Goal: Information Seeking & Learning: Check status

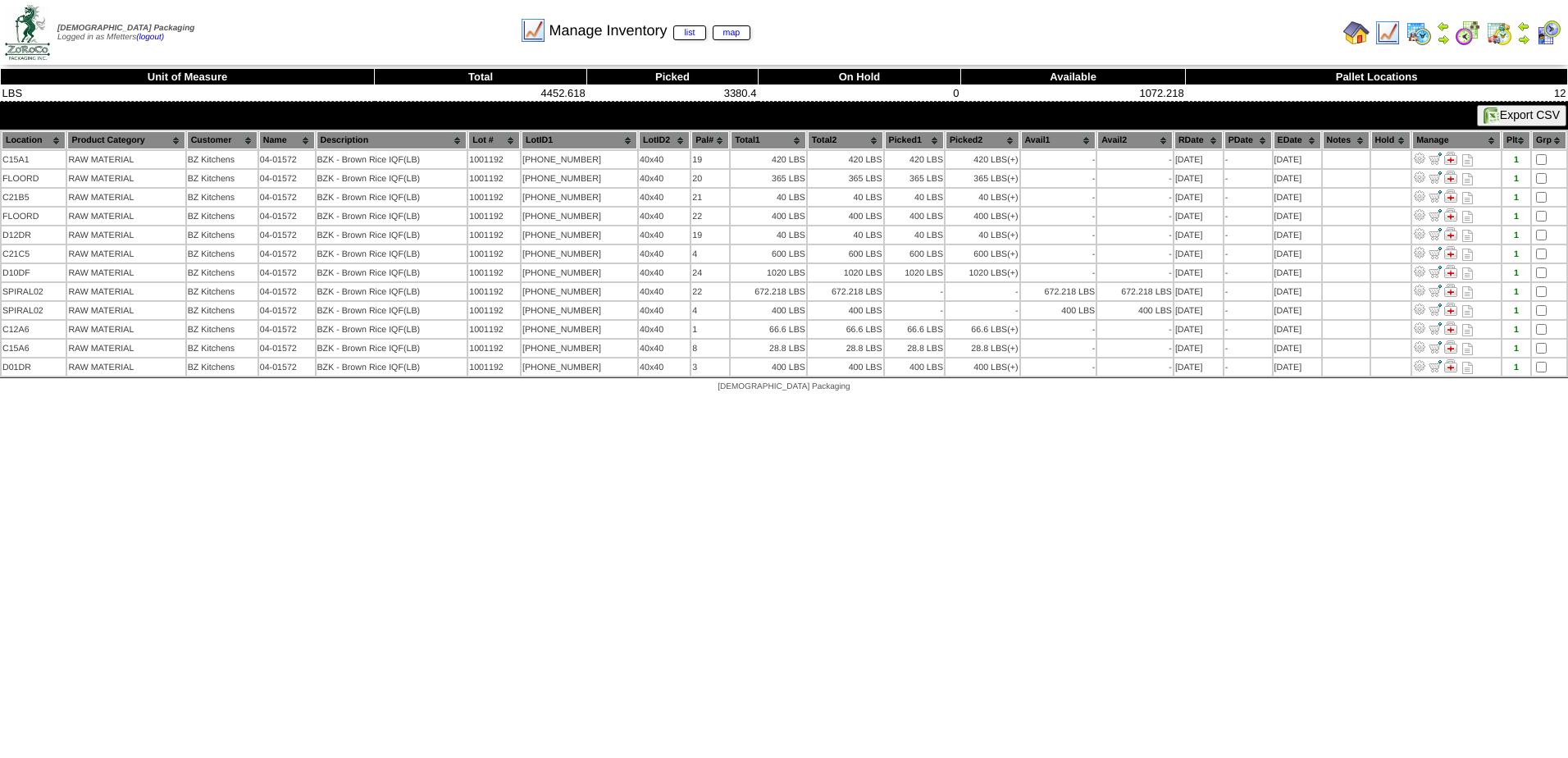
click at [1388, 39] on img at bounding box center [1387, 32] width 26 height 26
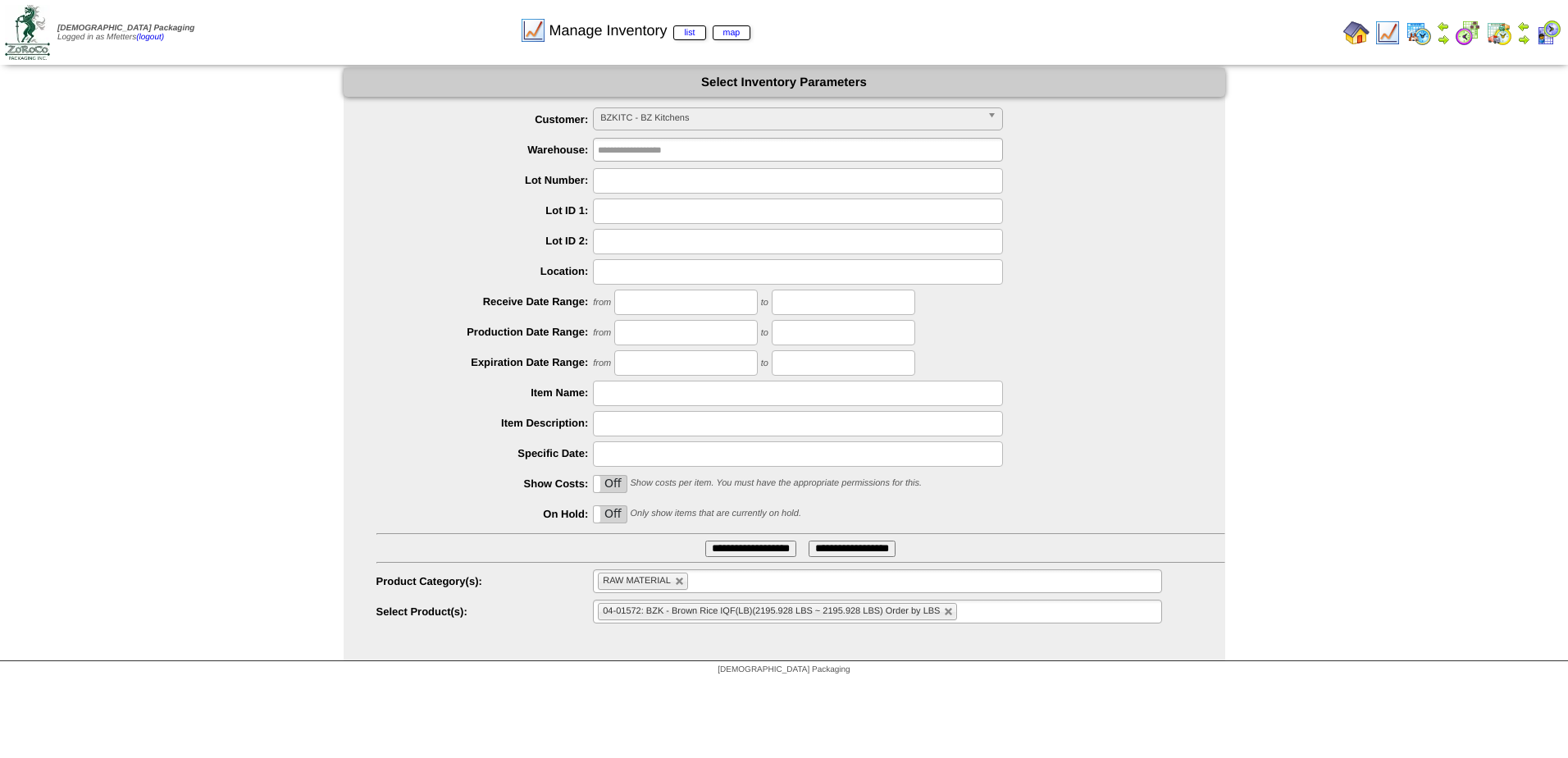
click at [669, 121] on span "BZKITC - BZ Kitchens" at bounding box center [791, 118] width 381 height 20
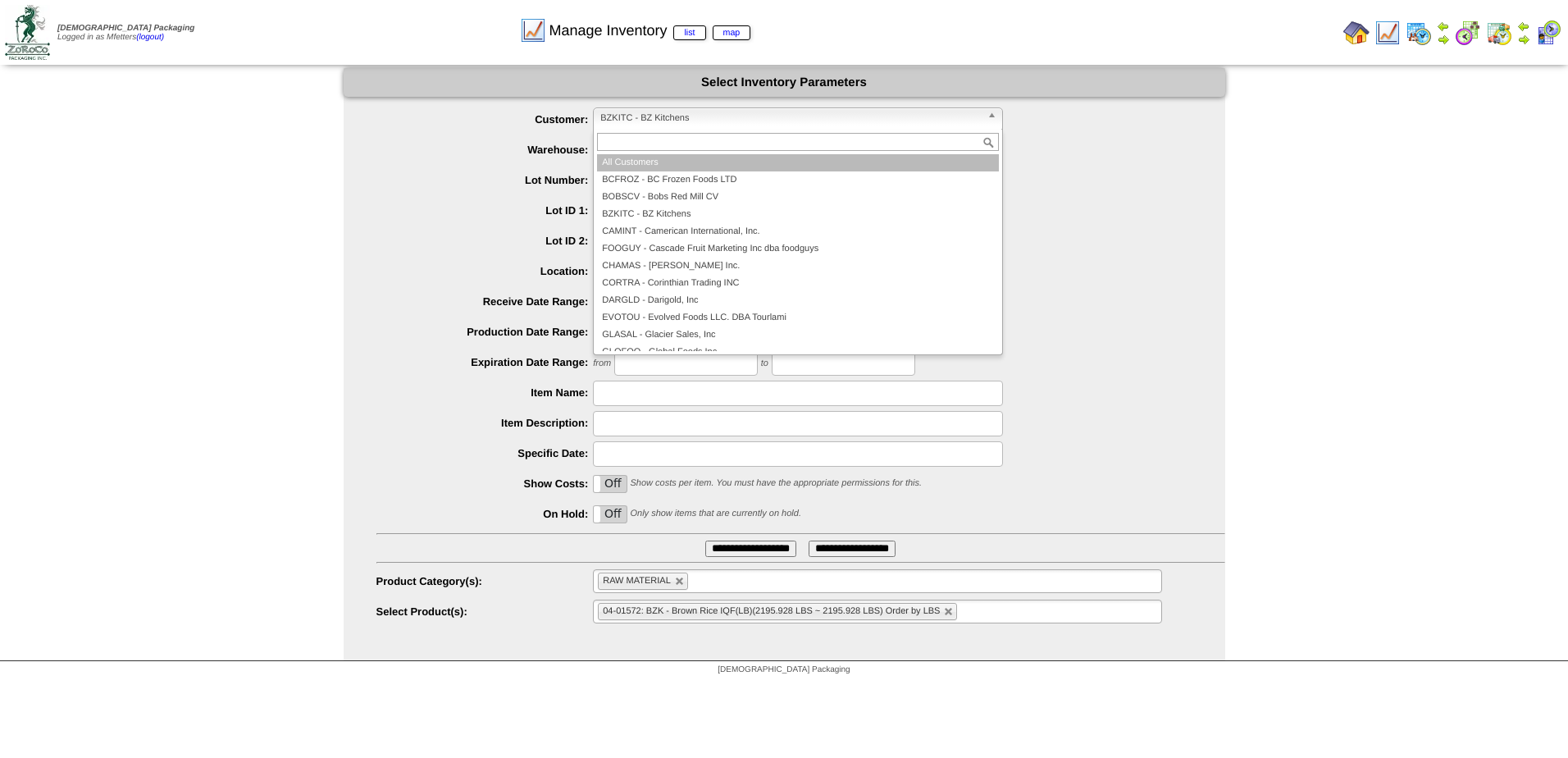
click at [685, 167] on li "All Customers" at bounding box center [799, 163] width 402 height 18
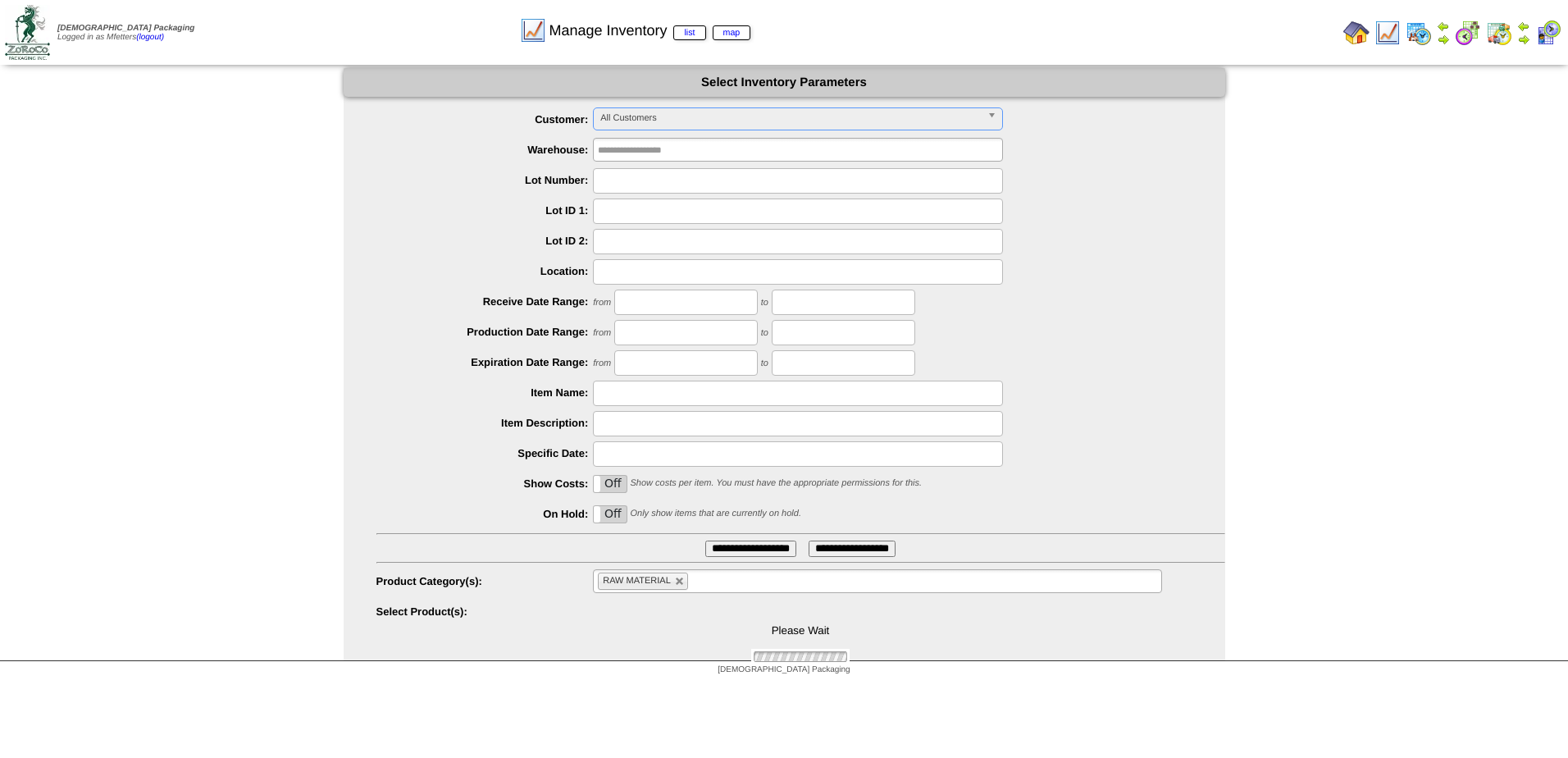
click at [667, 219] on input "text" at bounding box center [798, 211] width 410 height 25
type input "*****"
click at [737, 553] on input "**********" at bounding box center [751, 549] width 91 height 17
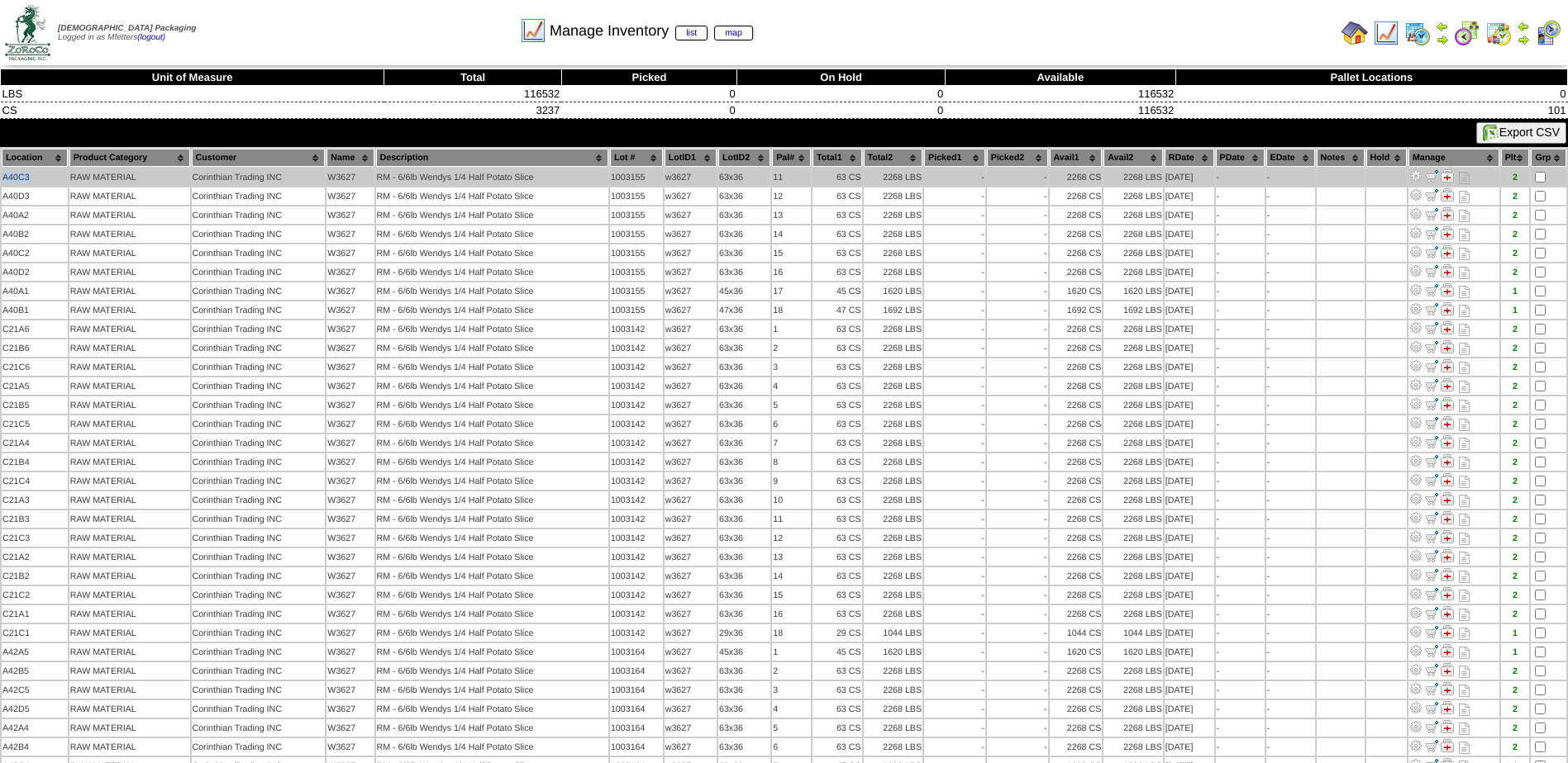
drag, startPoint x: 35, startPoint y: 176, endPoint x: 4, endPoint y: 184, distance: 32.0
click at [4, 184] on td "A40C3" at bounding box center [34, 177] width 66 height 18
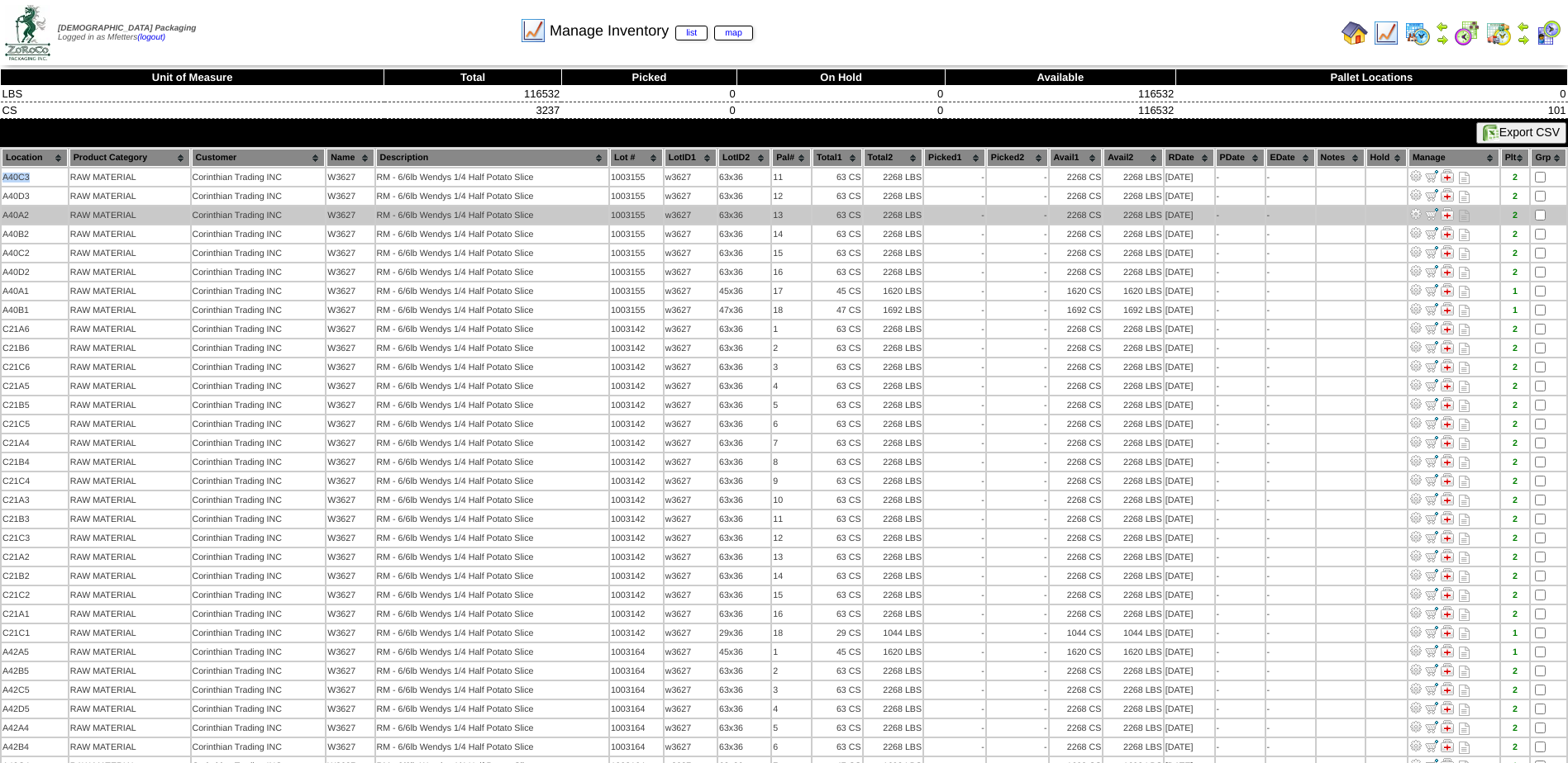
copy td "A40C3"
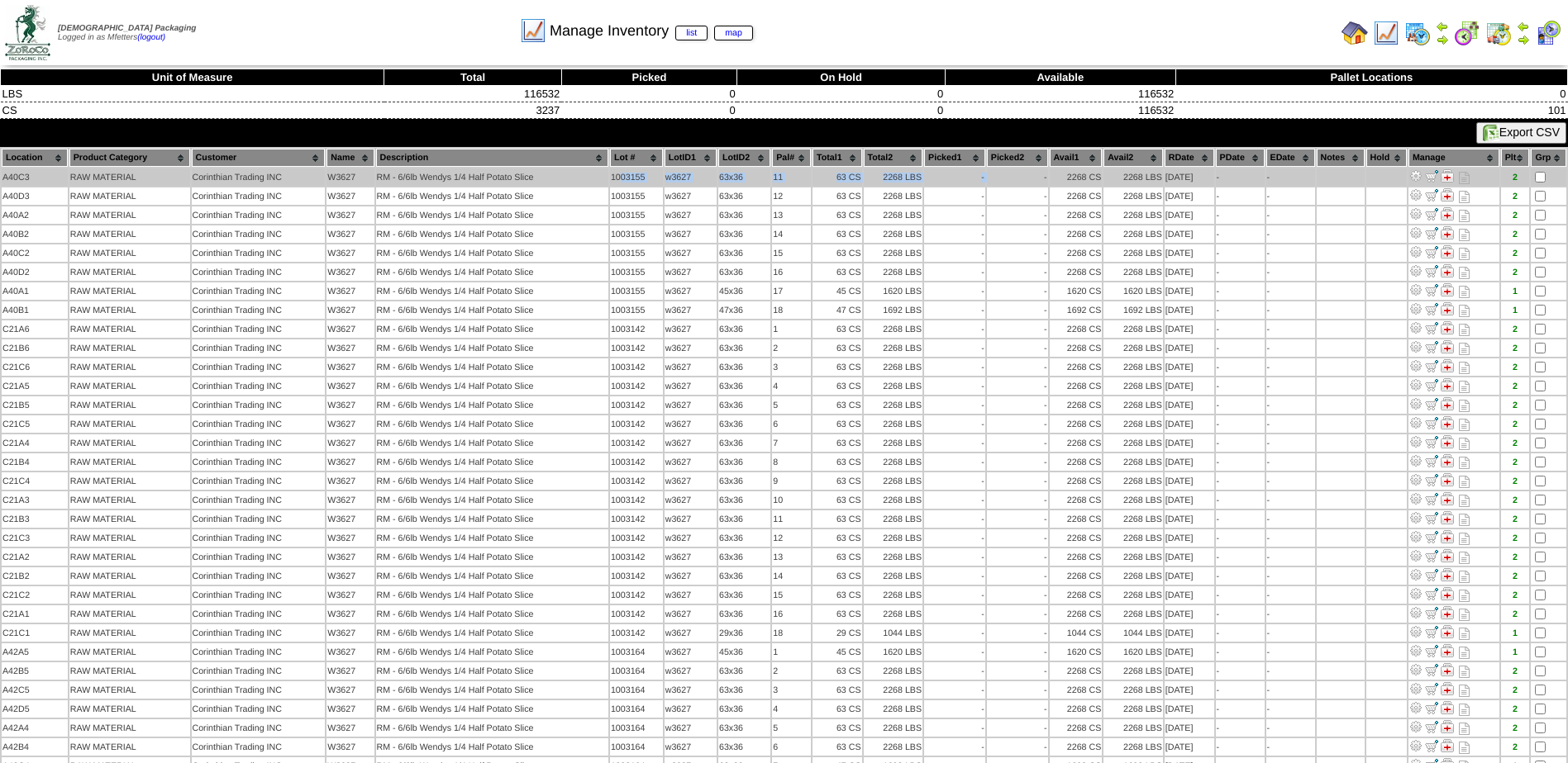
drag, startPoint x: 620, startPoint y: 184, endPoint x: 1110, endPoint y: 180, distance: 490.0
click at [1110, 180] on tr "A40C3 RAW MATERIAL Corinthian Trading INC W3627 RM - 6/6lb Wendys 1/4 Half Pota…" at bounding box center [784, 177] width 1565 height 18
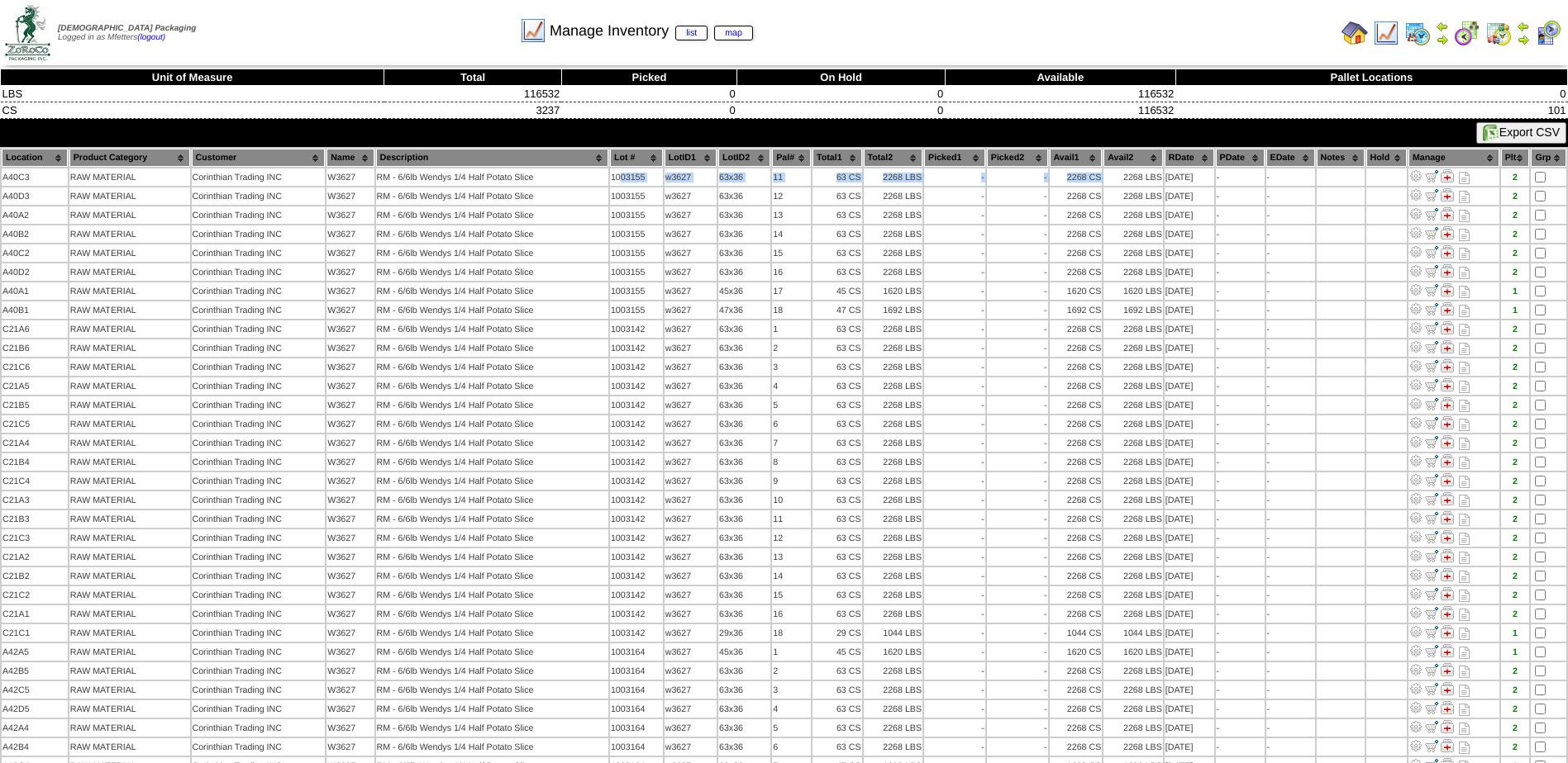
click at [1392, 28] on img at bounding box center [1386, 32] width 27 height 27
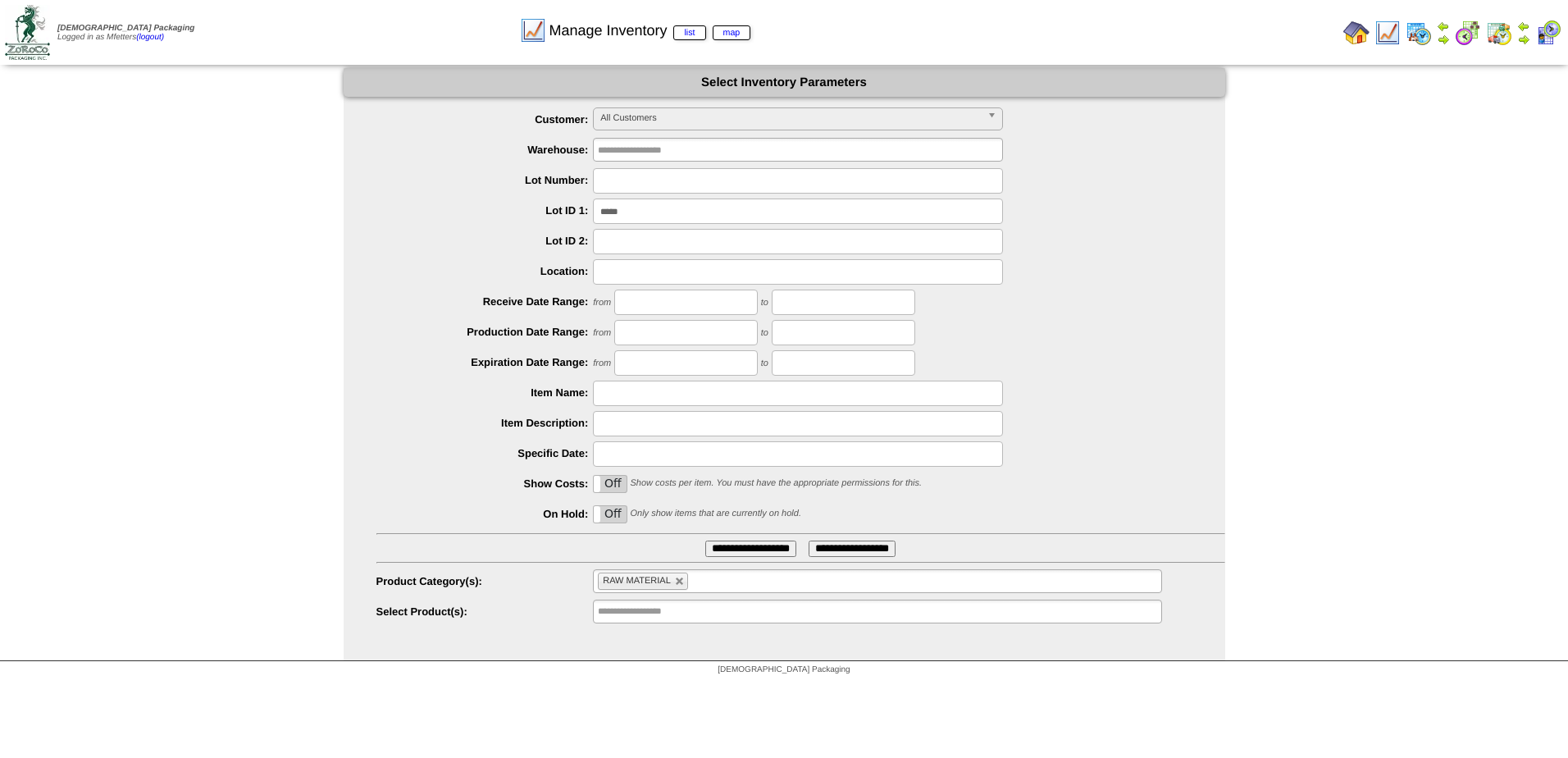
drag, startPoint x: 652, startPoint y: 209, endPoint x: 544, endPoint y: 217, distance: 108.3
click at [546, 217] on li "Lot ID 1: *****" at bounding box center [802, 211] width 849 height 25
click at [1365, 31] on img at bounding box center [1356, 32] width 26 height 26
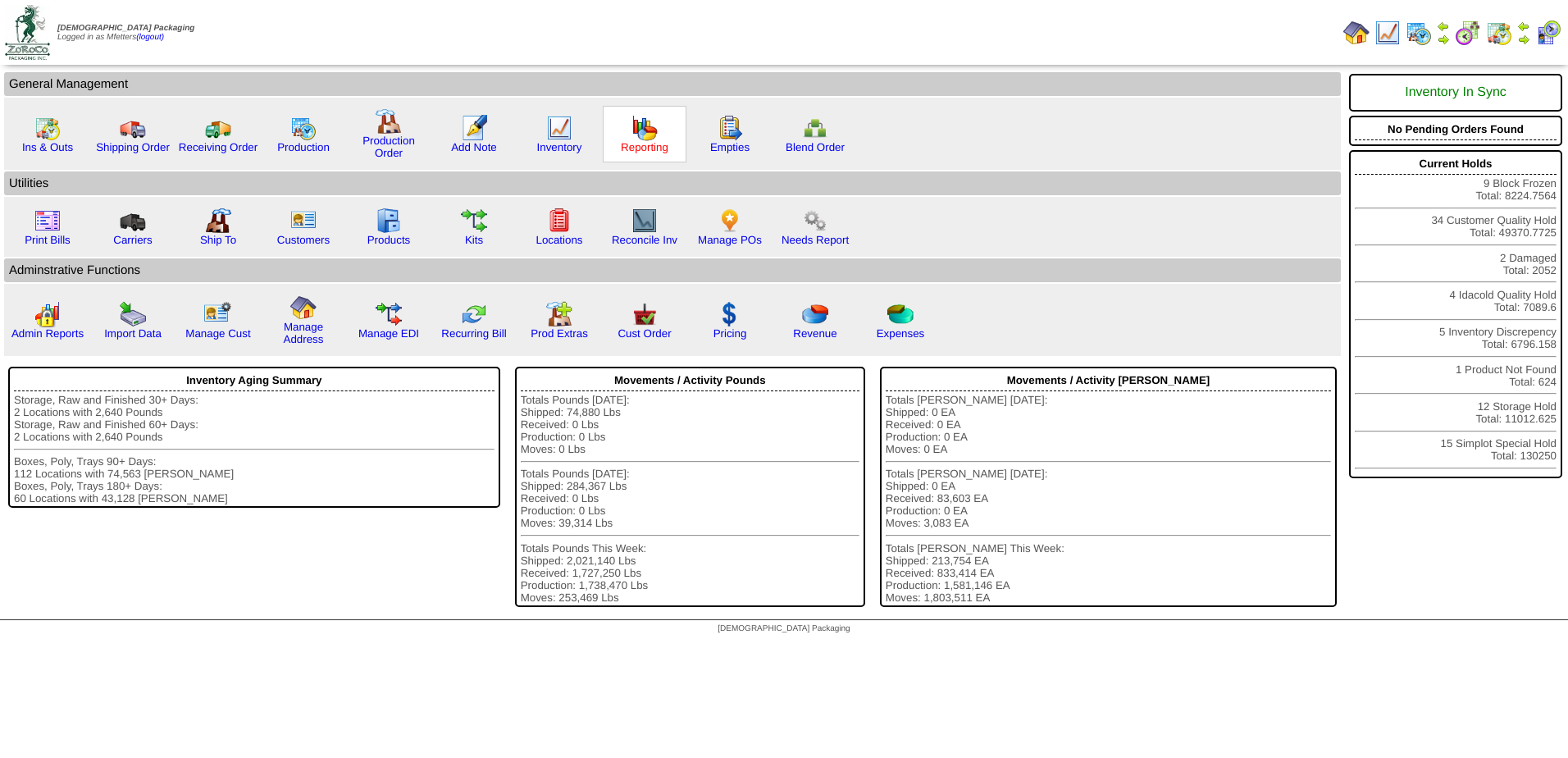
click at [637, 142] on link "Reporting" at bounding box center [644, 147] width 48 height 13
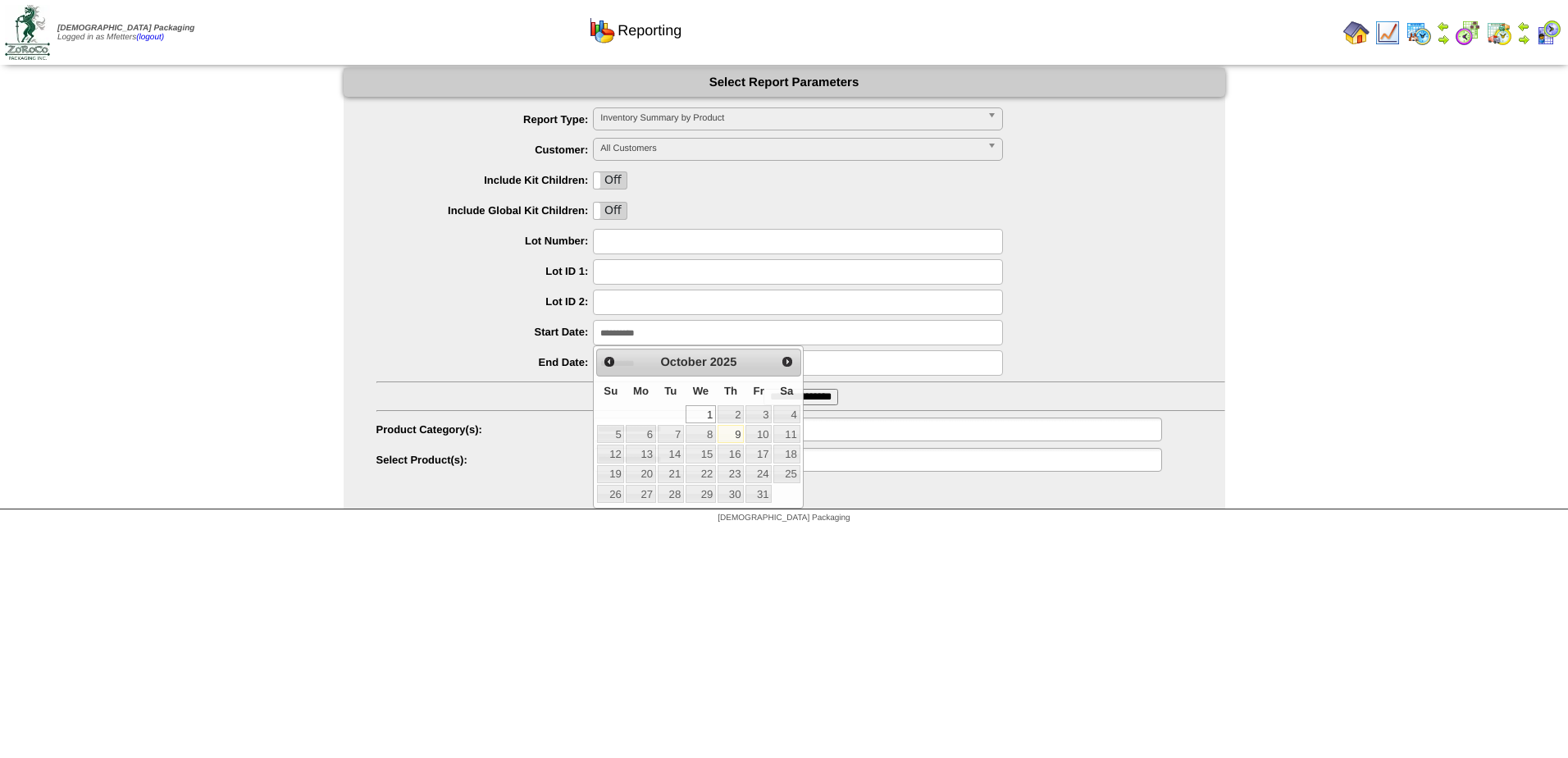
drag, startPoint x: 704, startPoint y: 331, endPoint x: 440, endPoint y: 339, distance: 264.1
click at [500, 332] on li "**********" at bounding box center [802, 333] width 849 height 25
click at [608, 358] on span "Prev" at bounding box center [609, 361] width 13 height 13
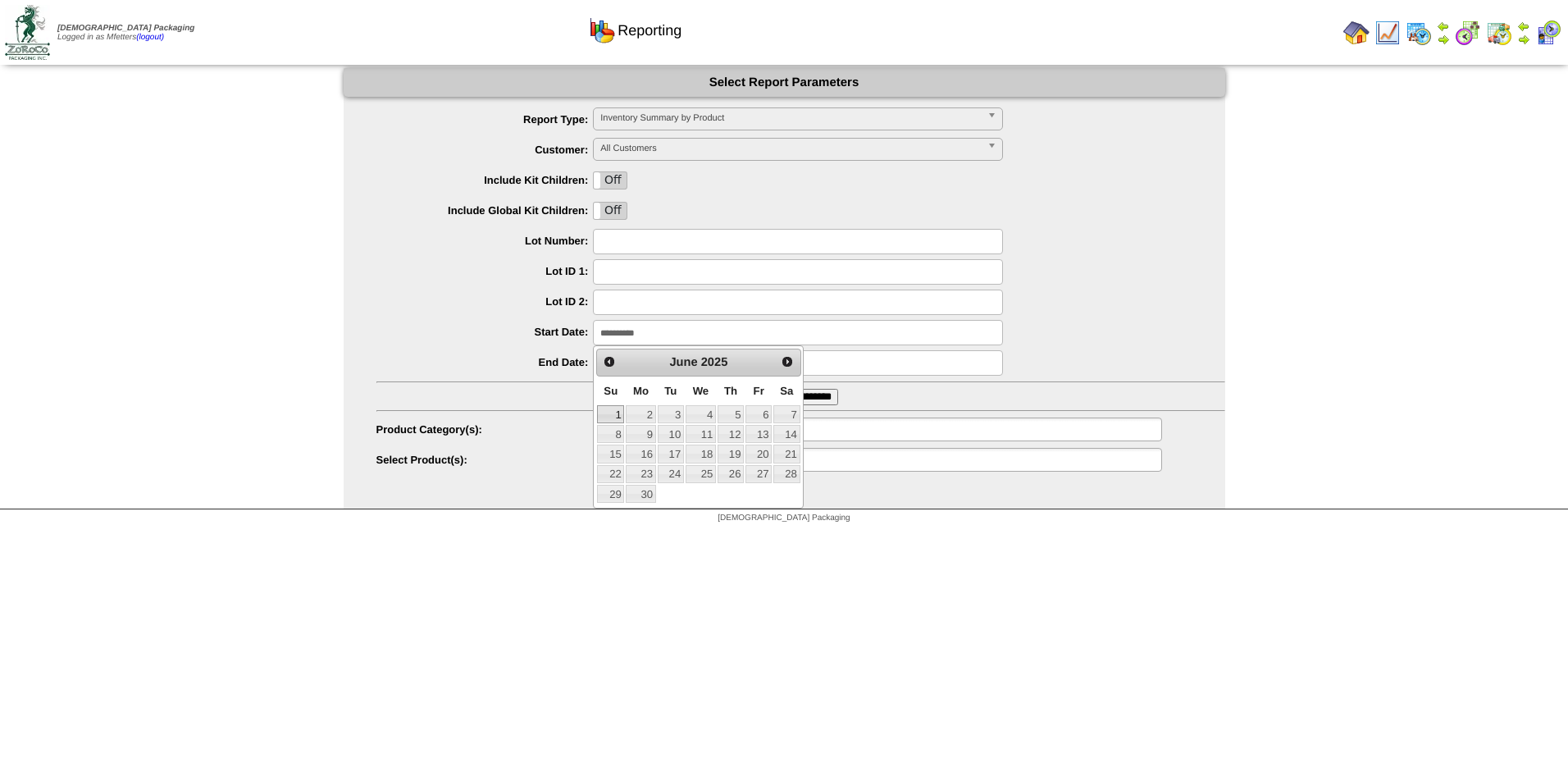
click at [618, 416] on link "1" at bounding box center [611, 414] width 27 height 18
type input "**********"
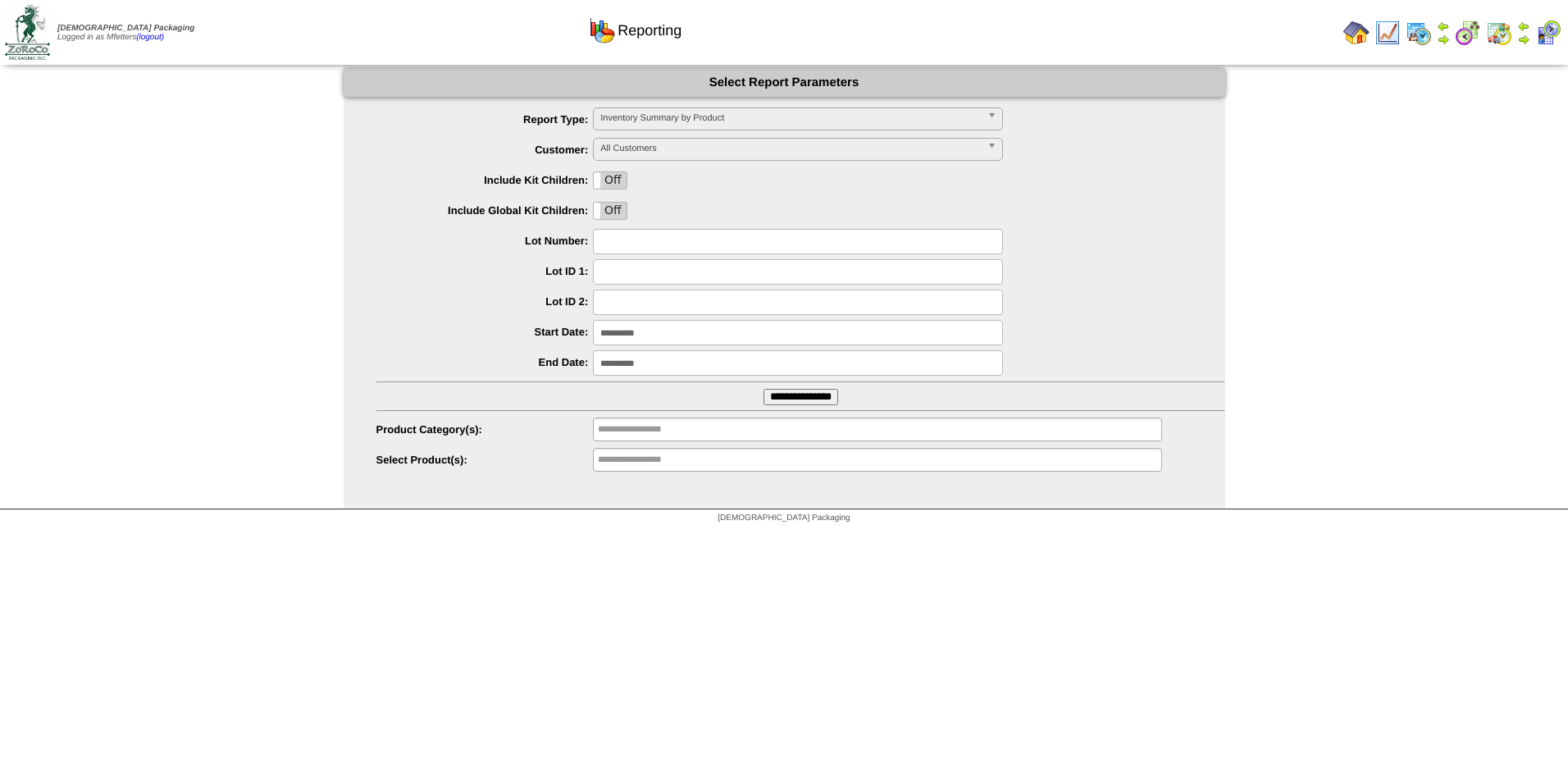
click at [626, 276] on input "text" at bounding box center [798, 273] width 410 height 25
type input "*****"
click at [799, 116] on span "Inventory Summary by Product" at bounding box center [791, 118] width 381 height 20
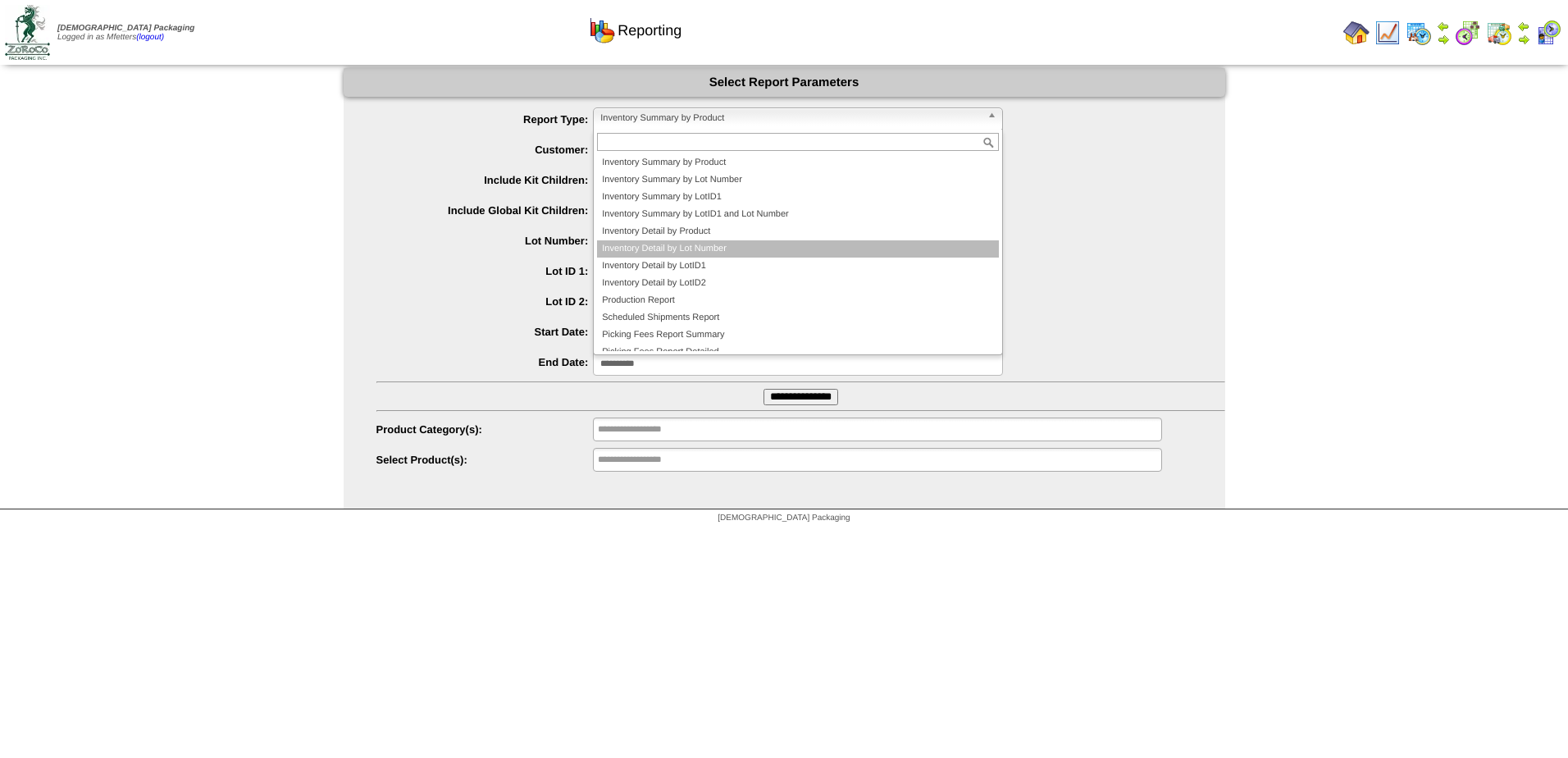
click at [747, 244] on li "Inventory Detail by Lot Number" at bounding box center [799, 249] width 402 height 18
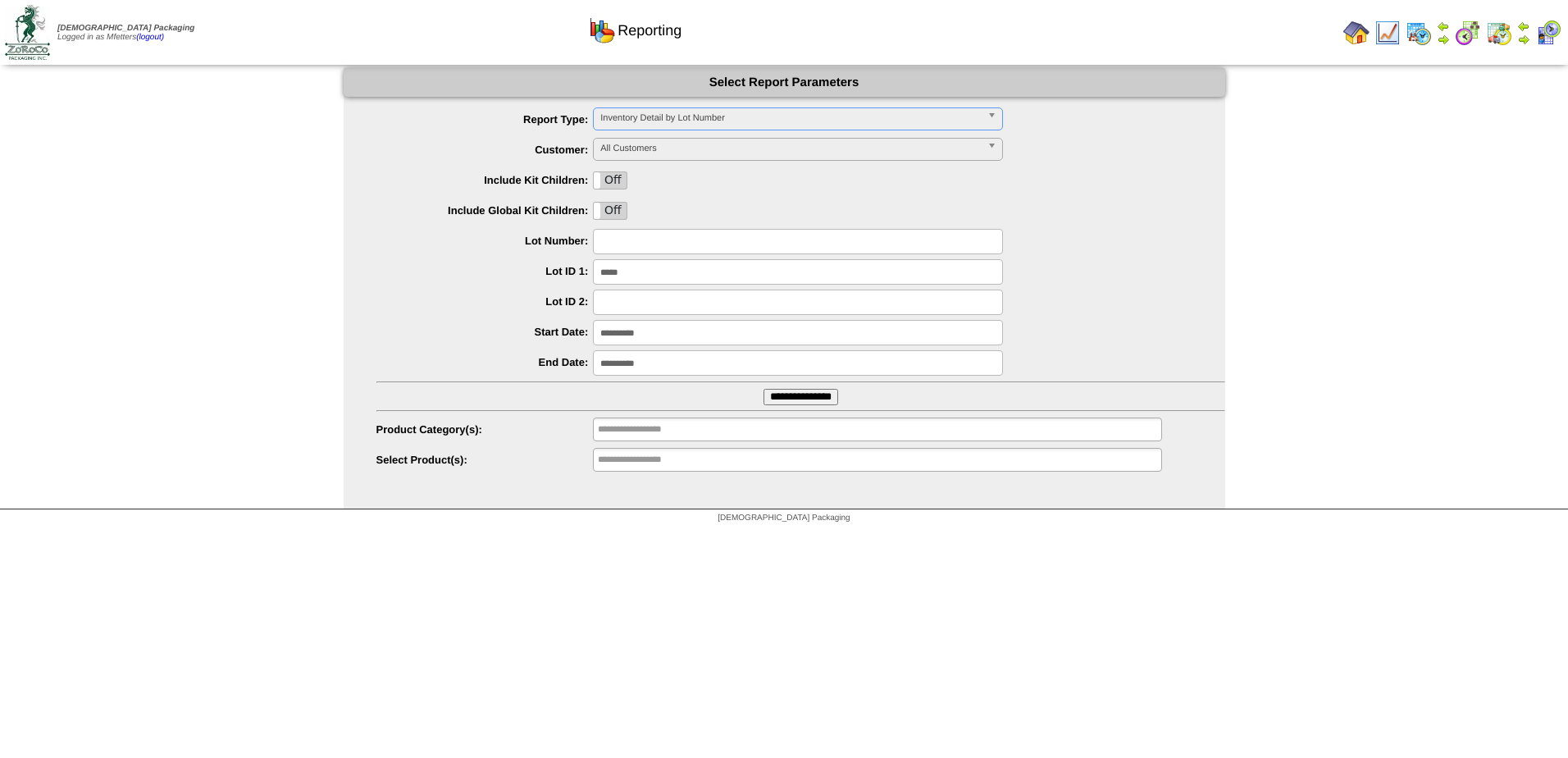
click at [780, 399] on input "**********" at bounding box center [801, 397] width 74 height 17
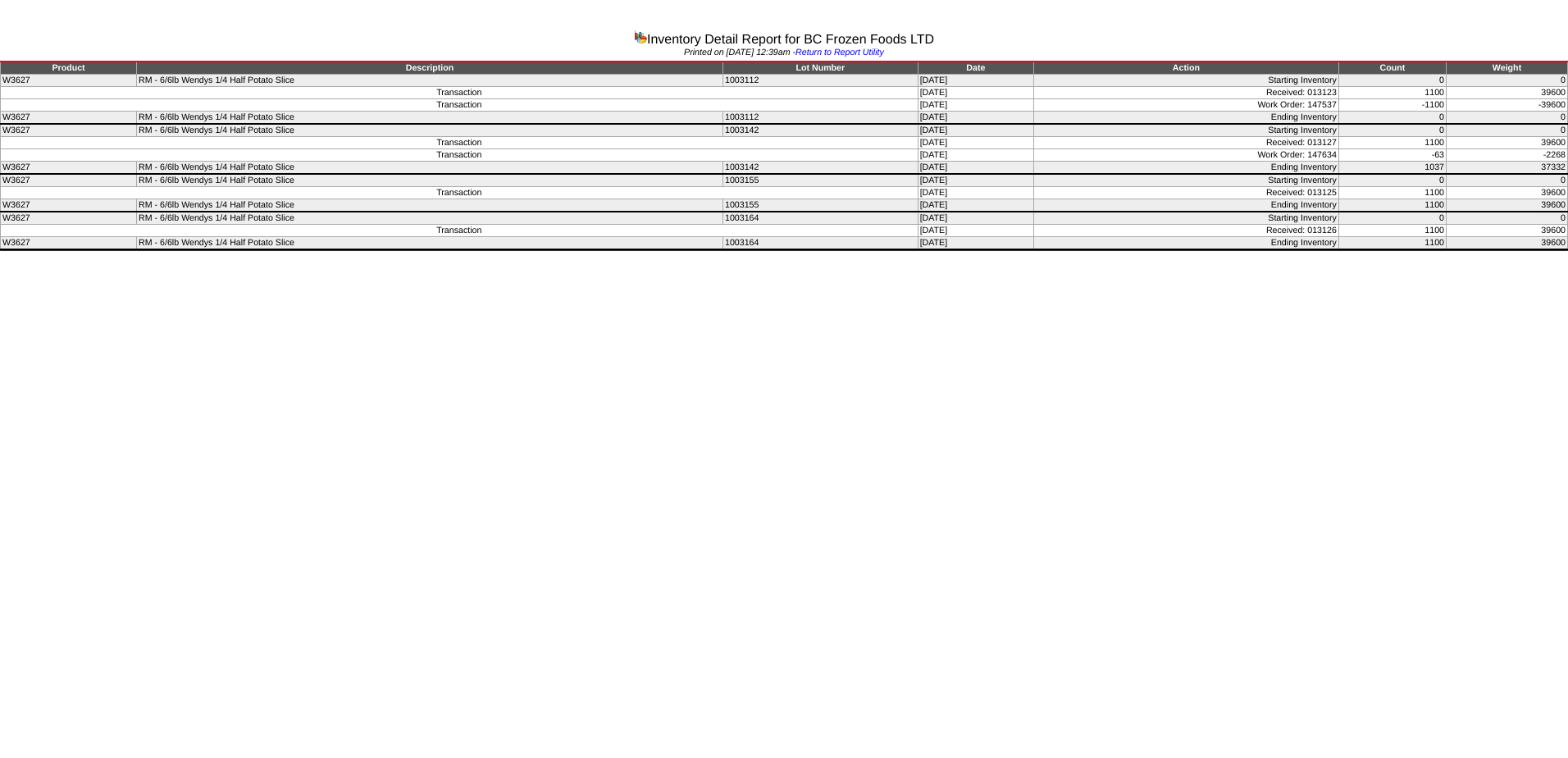
drag, startPoint x: 1425, startPoint y: 191, endPoint x: 1479, endPoint y: 192, distance: 54.0
click at [1479, 192] on tr "Transaction [DATE] Received: 013125 1100 39600" at bounding box center [785, 193] width 1568 height 13
copy tr "1100"
click at [1380, 255] on html "Inventory Detail Report for BC Frozen Foods LTD Printed on [DATE] 12:39am - Ret…" at bounding box center [784, 127] width 1568 height 255
drag, startPoint x: 1310, startPoint y: 190, endPoint x: 1331, endPoint y: 190, distance: 21.0
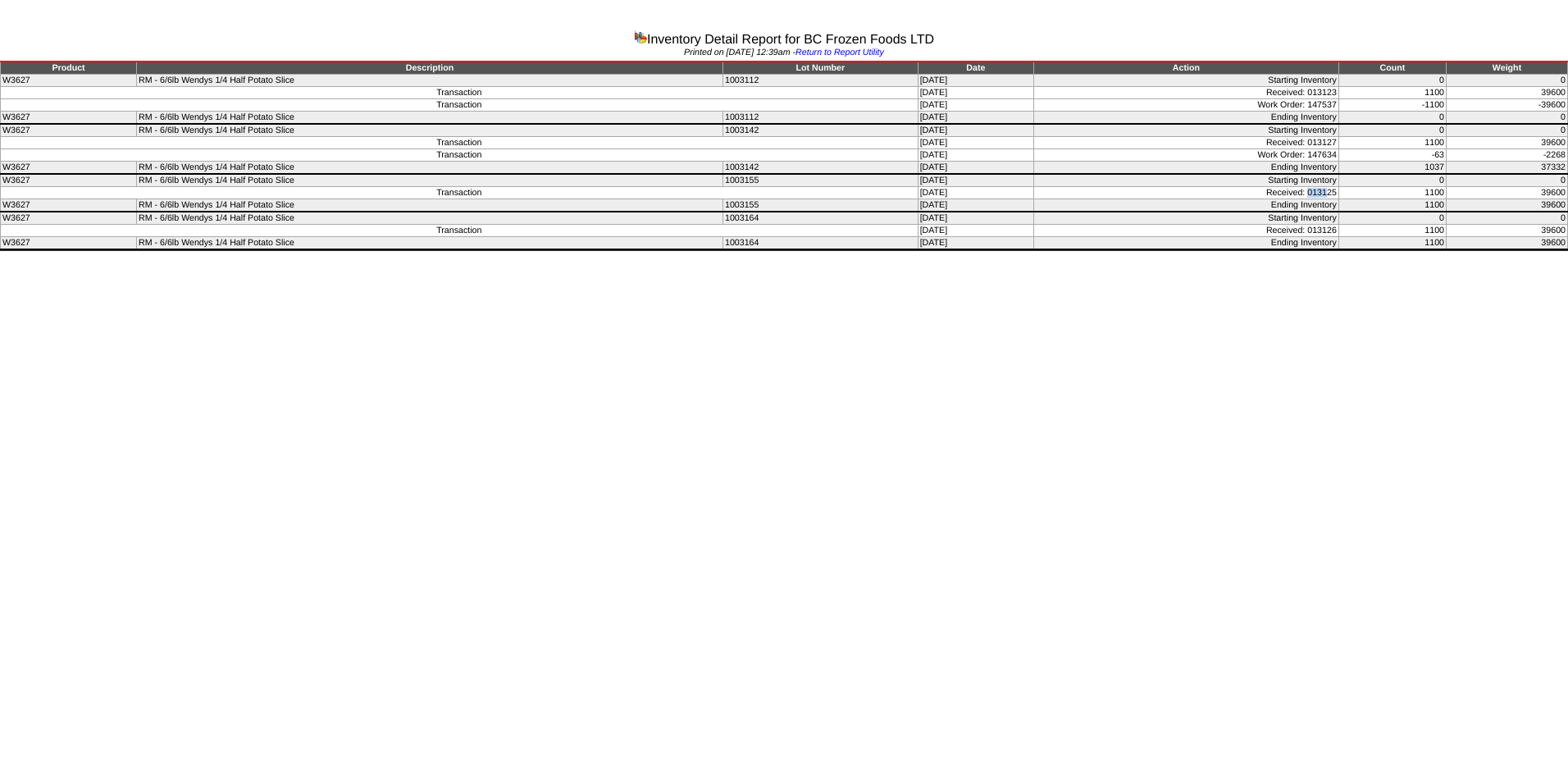
click at [1331, 190] on td "Received: 013125" at bounding box center [1186, 193] width 306 height 13
drag, startPoint x: 1331, startPoint y: 190, endPoint x: 1311, endPoint y: 191, distance: 20.0
click at [1311, 191] on td "Received: 013125" at bounding box center [1186, 193] width 306 height 13
drag, startPoint x: 1310, startPoint y: 191, endPoint x: 1341, endPoint y: 190, distance: 31.0
click at [1340, 190] on td "Received: 013125" at bounding box center [1186, 193] width 306 height 13
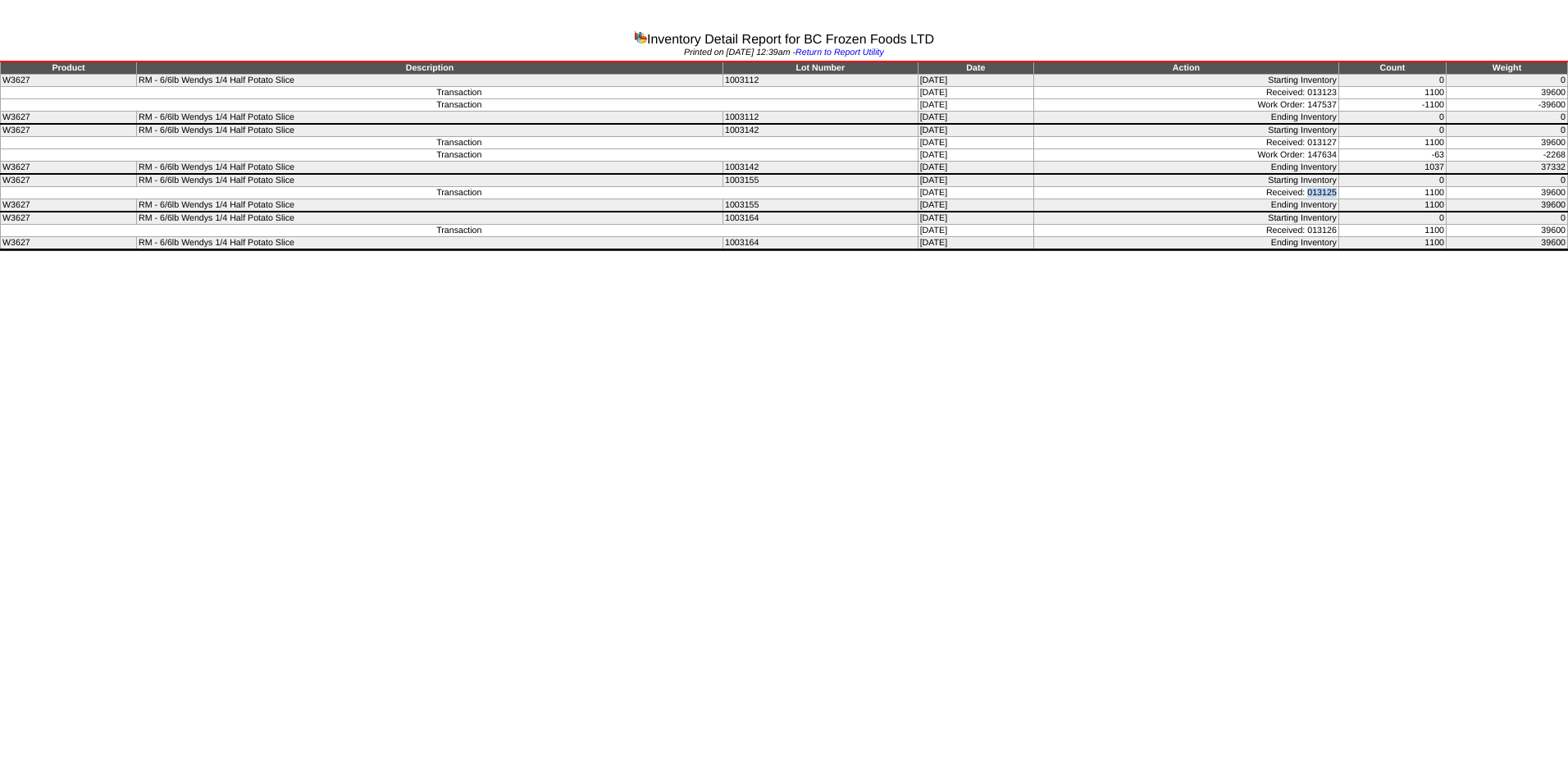
copy td "013125"
click at [1274, 162] on td "Ending Inventory" at bounding box center [1186, 168] width 306 height 13
drag, startPoint x: 1311, startPoint y: 192, endPoint x: 1343, endPoint y: 192, distance: 32.0
click at [1343, 192] on tr "Transaction 08/21/25 Received: 013125 1100 39600" at bounding box center [785, 193] width 1568 height 13
click at [774, 199] on td "1003155" at bounding box center [820, 205] width 195 height 13
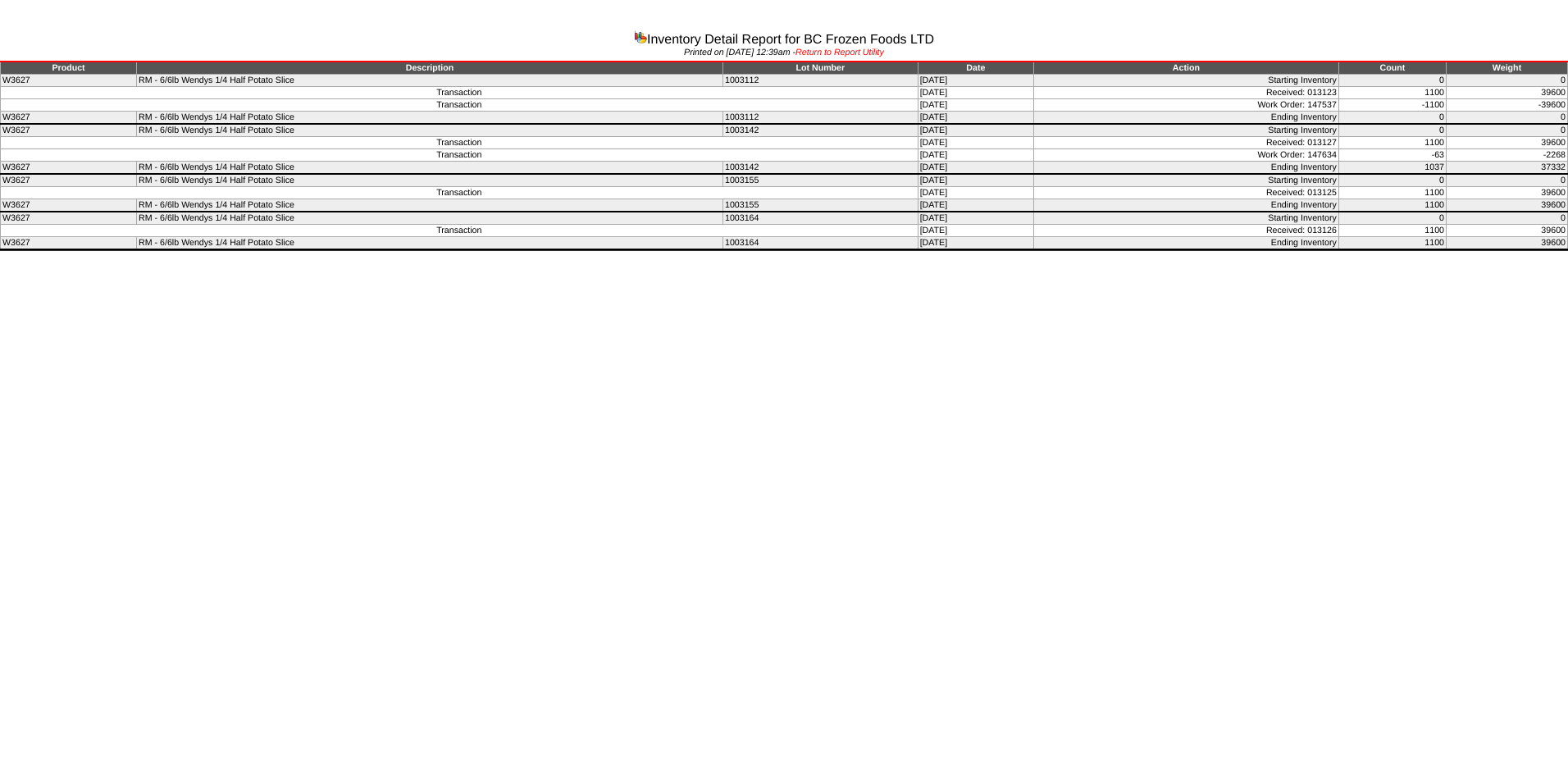
click at [862, 54] on link "Return to Report Utility" at bounding box center [840, 53] width 89 height 10
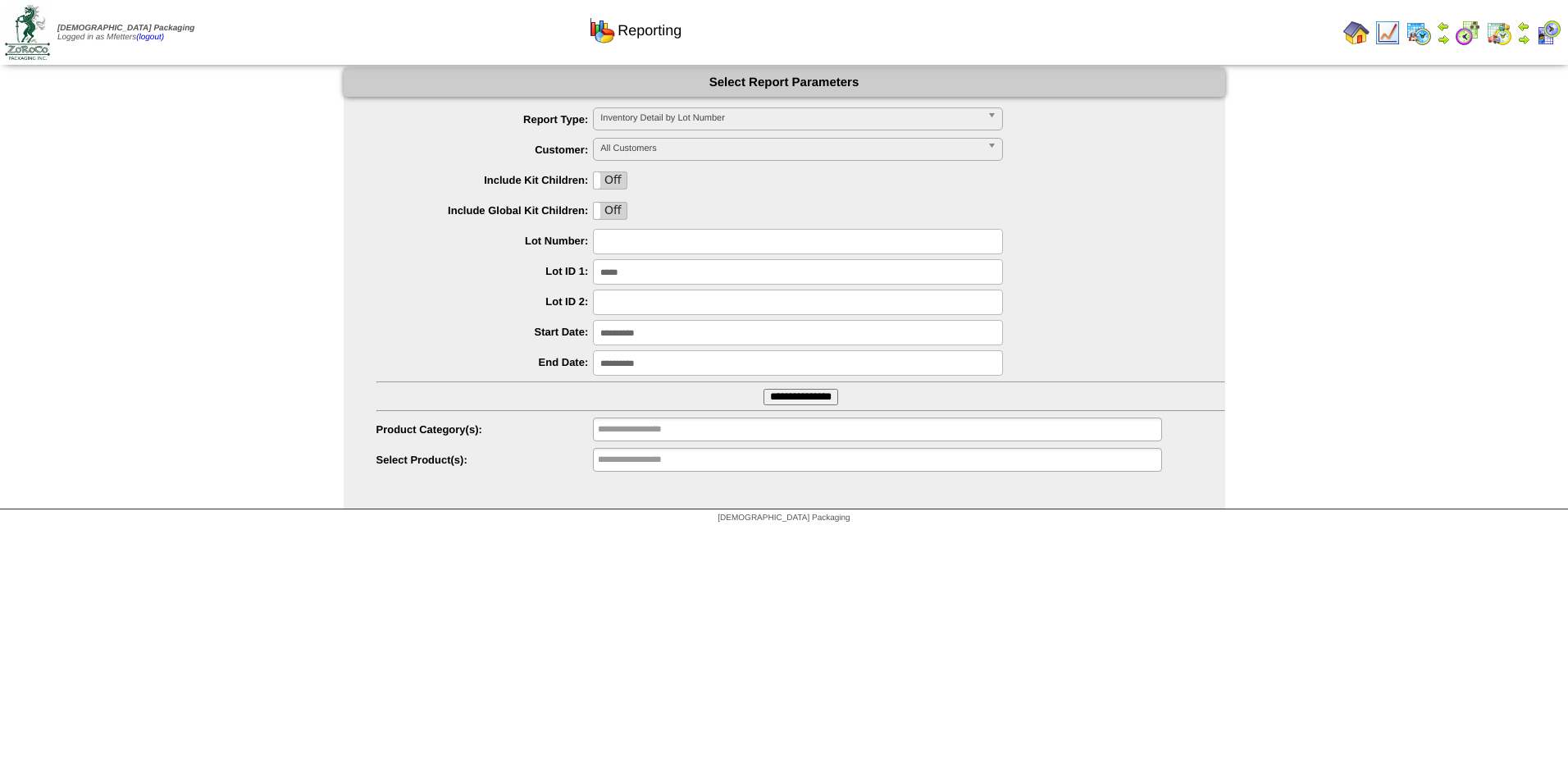
drag, startPoint x: 638, startPoint y: 264, endPoint x: 535, endPoint y: 279, distance: 104.1
click at [561, 277] on li "Lot ID 1: *****" at bounding box center [802, 273] width 849 height 25
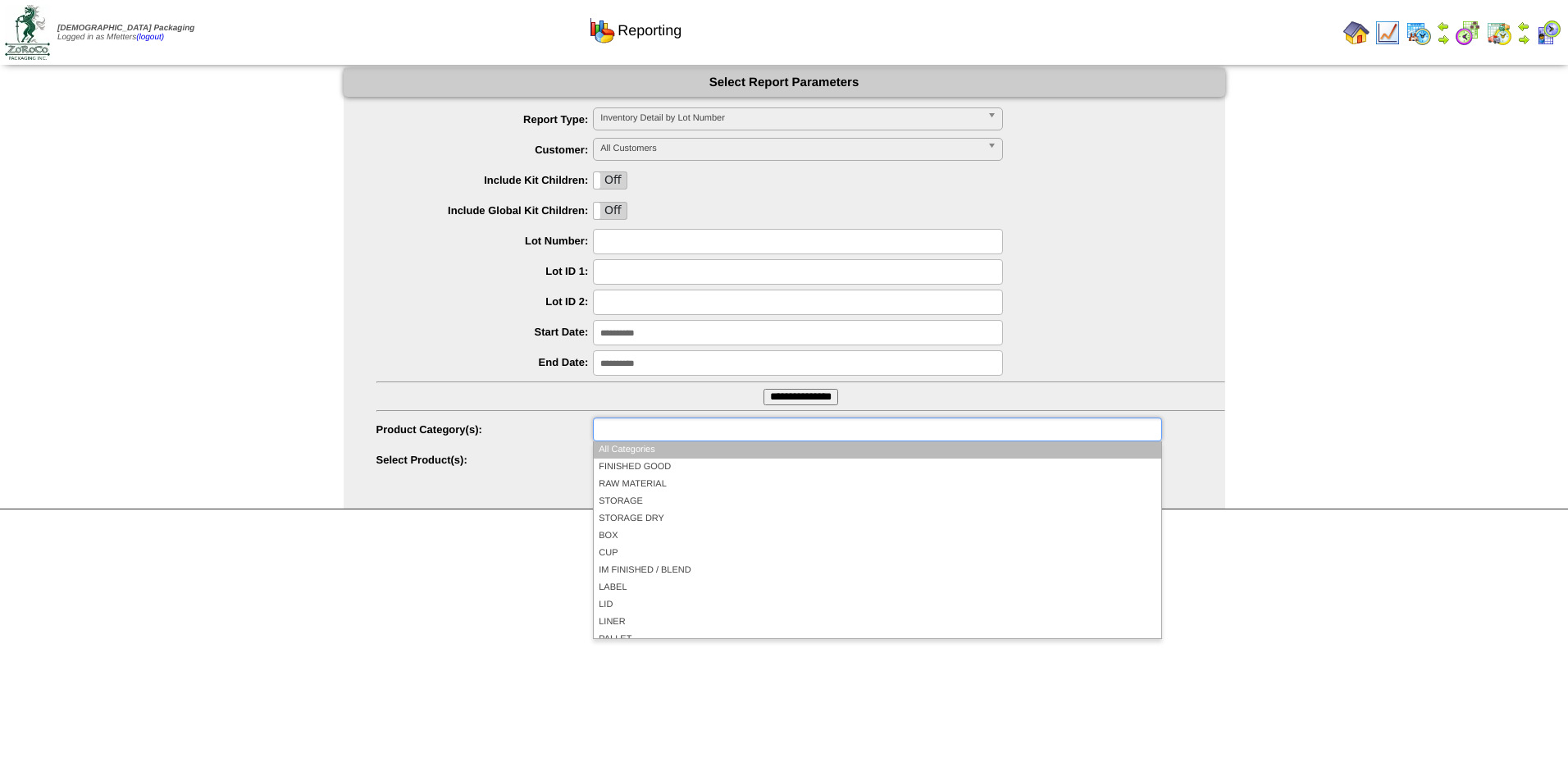
click at [736, 434] on ul at bounding box center [877, 430] width 568 height 23
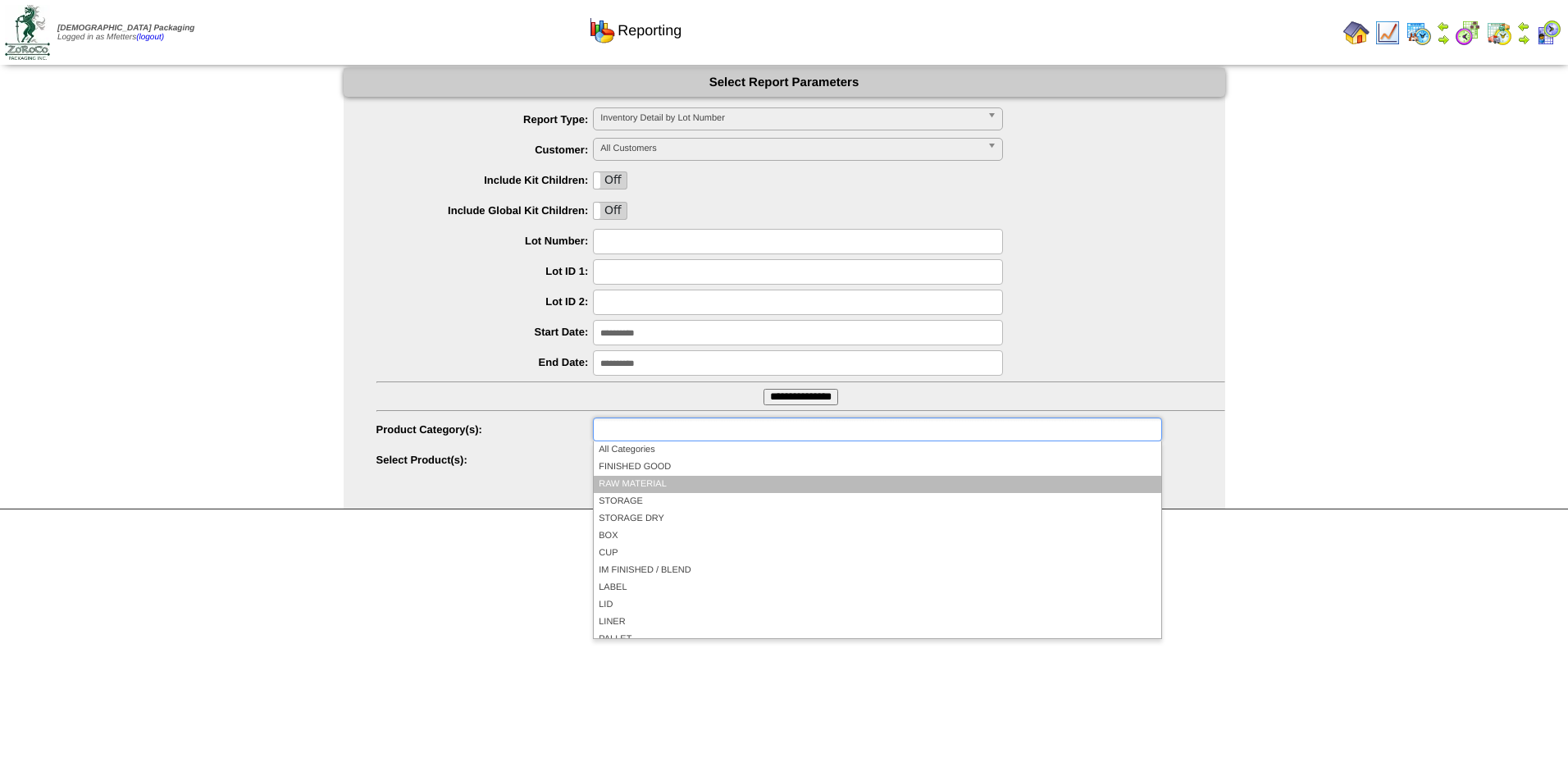
click at [687, 481] on li "RAW MATERIAL" at bounding box center [877, 484] width 567 height 18
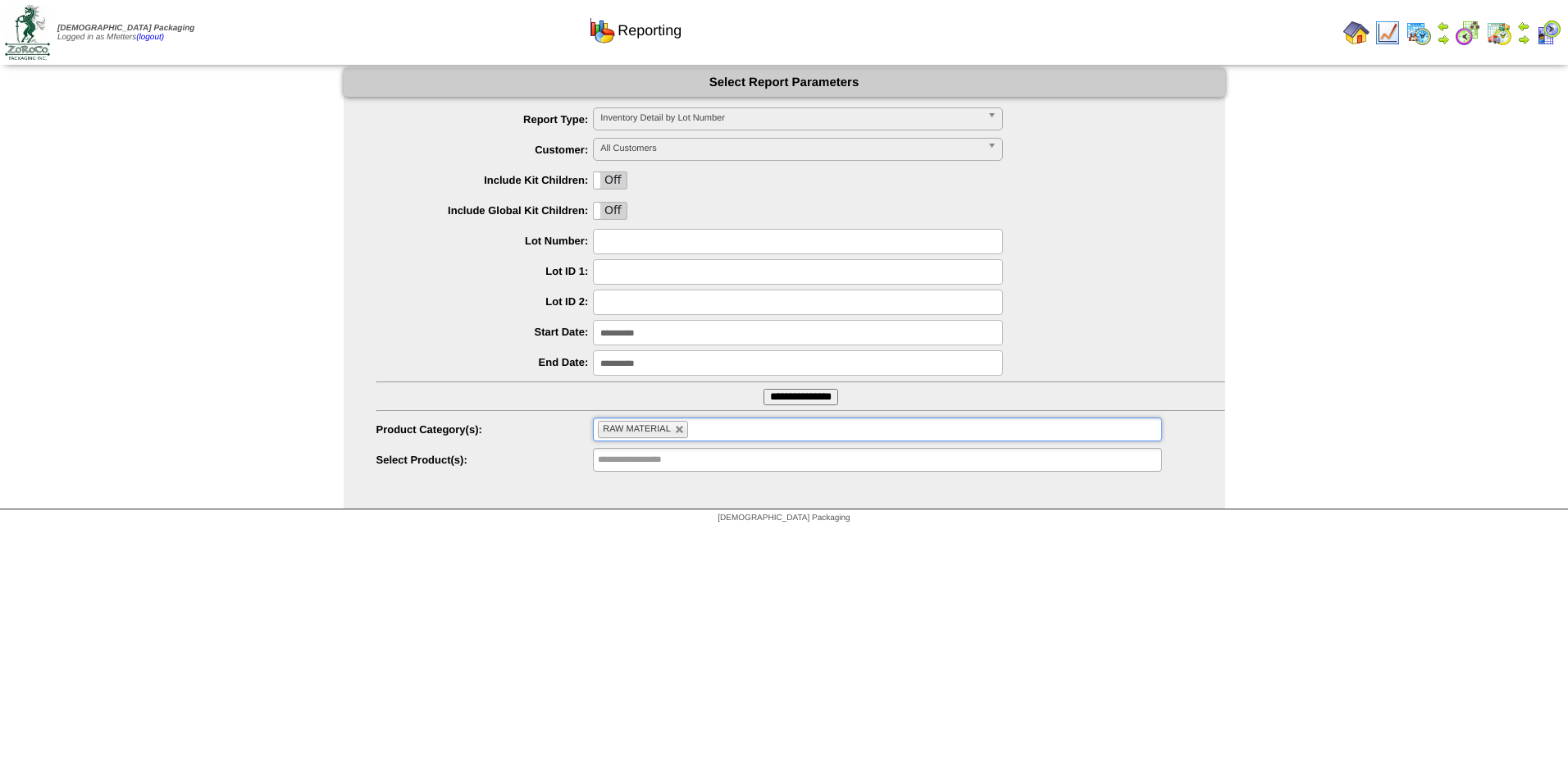
click at [686, 150] on span "All Customers" at bounding box center [791, 148] width 381 height 20
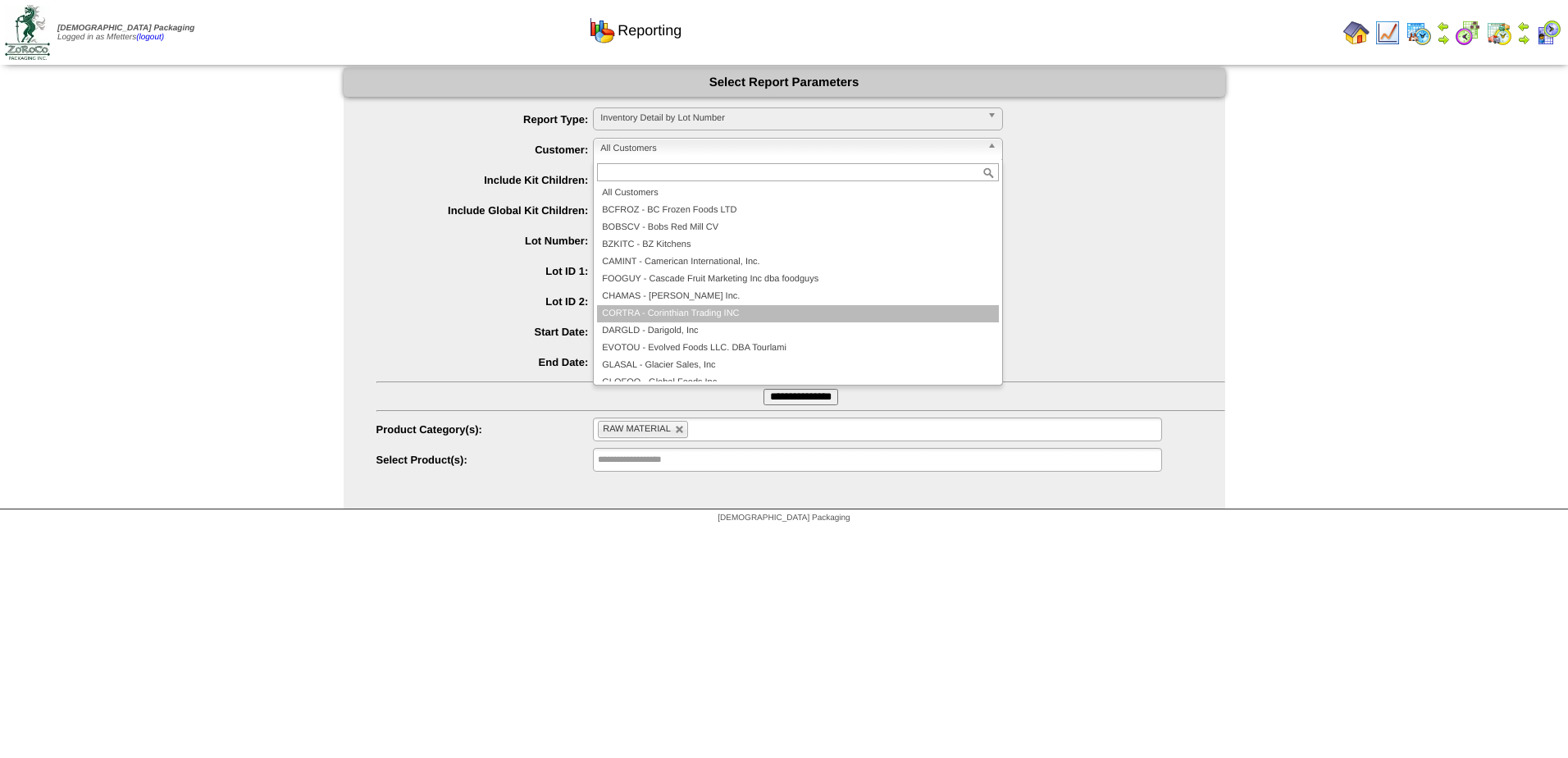
click at [701, 316] on li "CORTRA - Corinthian Trading INC" at bounding box center [799, 315] width 402 height 18
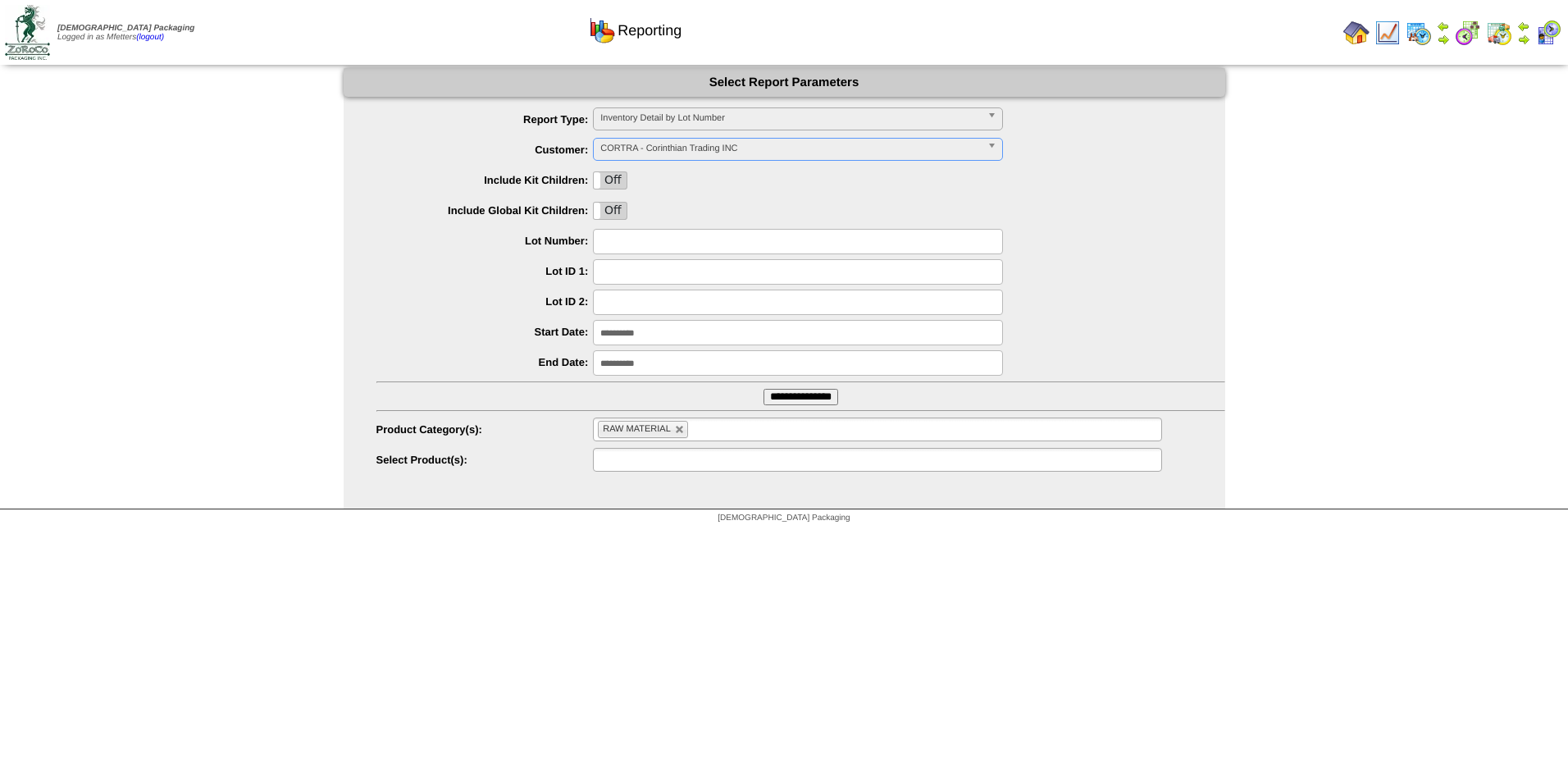
click at [713, 467] on ul at bounding box center [877, 460] width 568 height 23
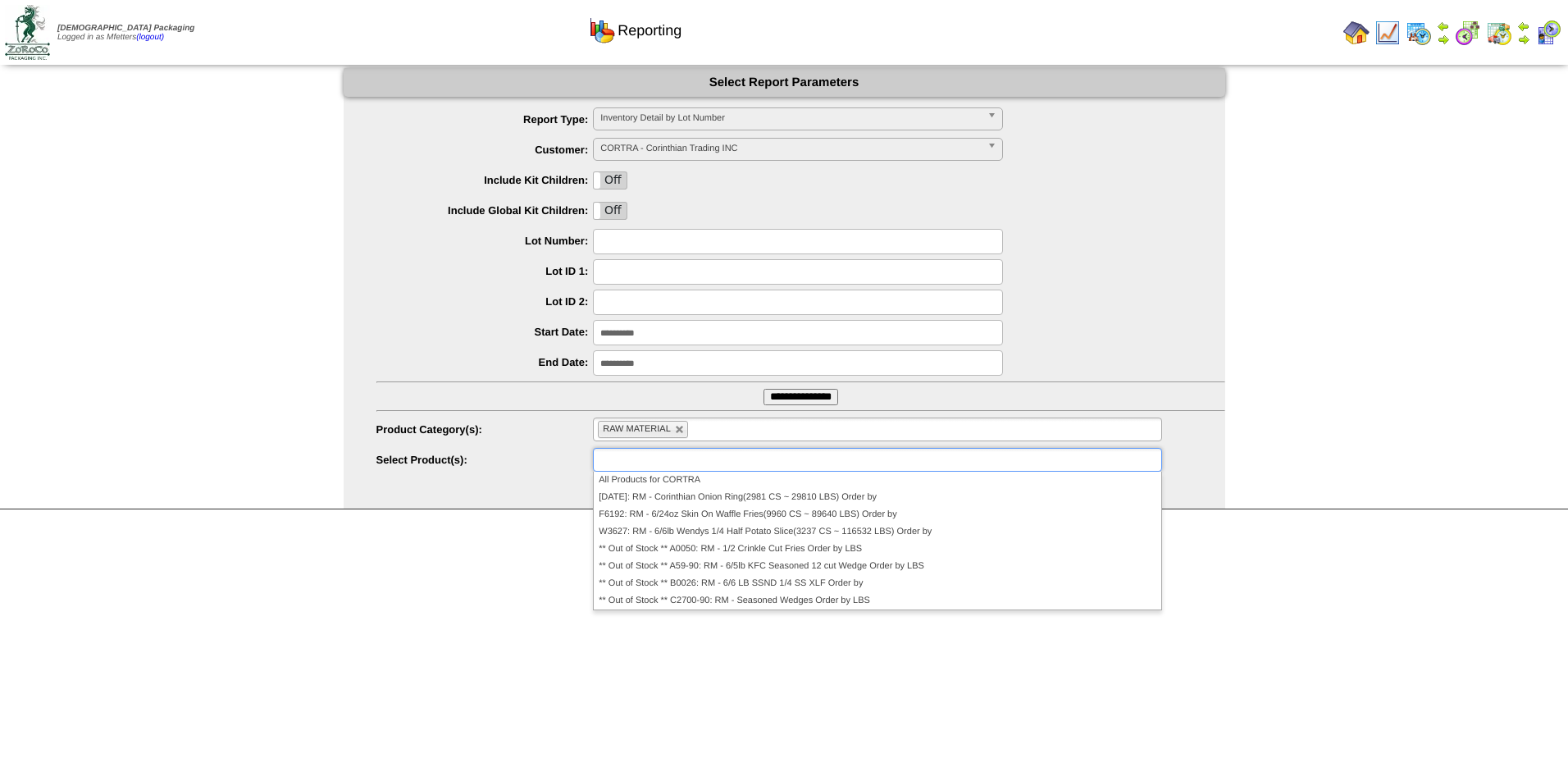
type input "**********"
